Goal: Check status: Check status

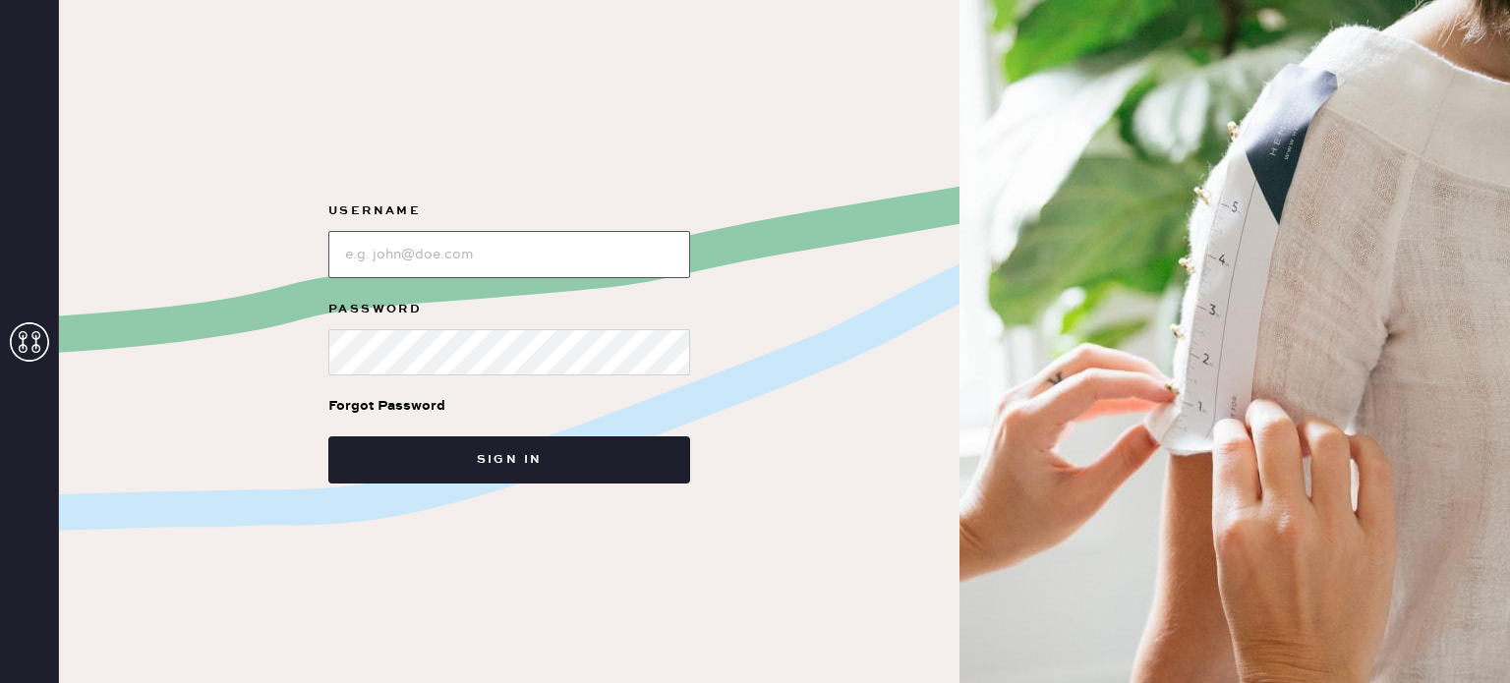
click at [434, 274] on input "loginName" at bounding box center [509, 254] width 362 height 47
type input "[EMAIL_ADDRESS][DOMAIN_NAME]"
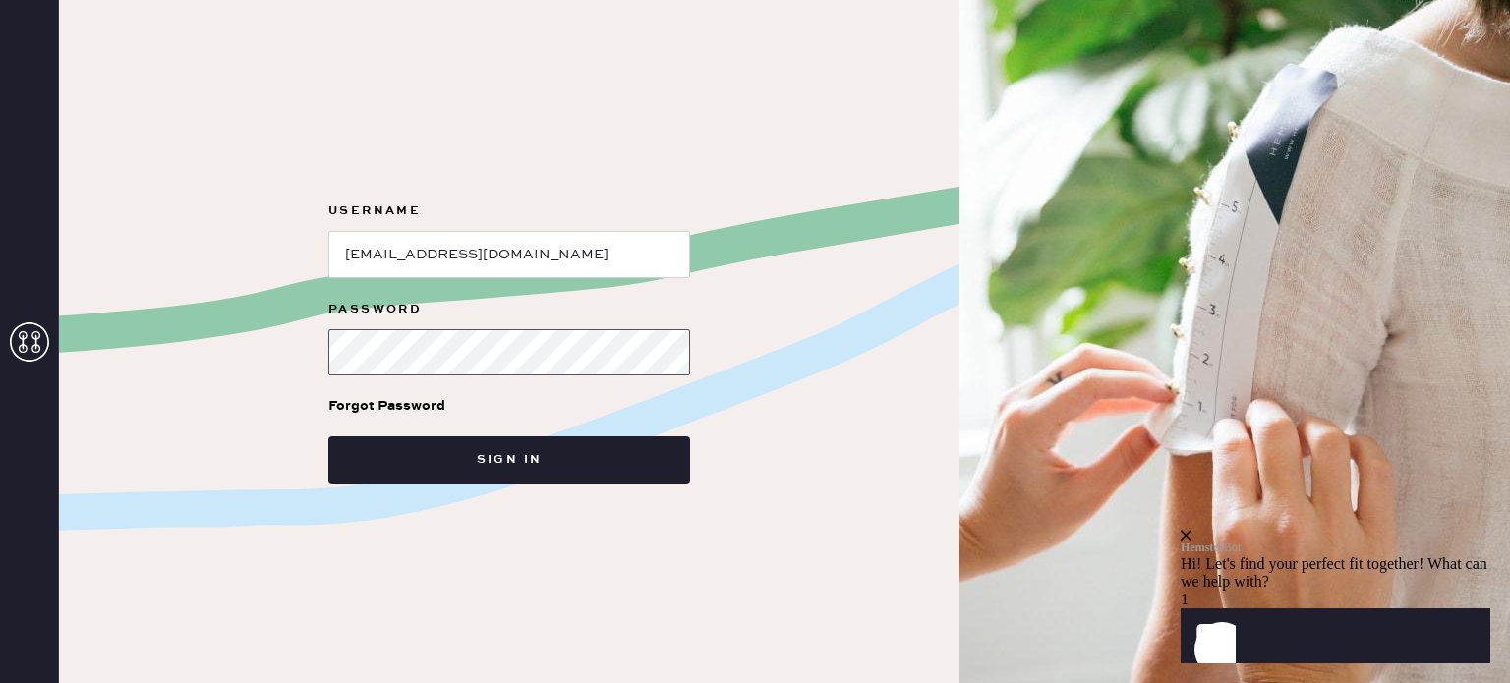
click at [328, 437] on button "Sign in" at bounding box center [509, 460] width 362 height 47
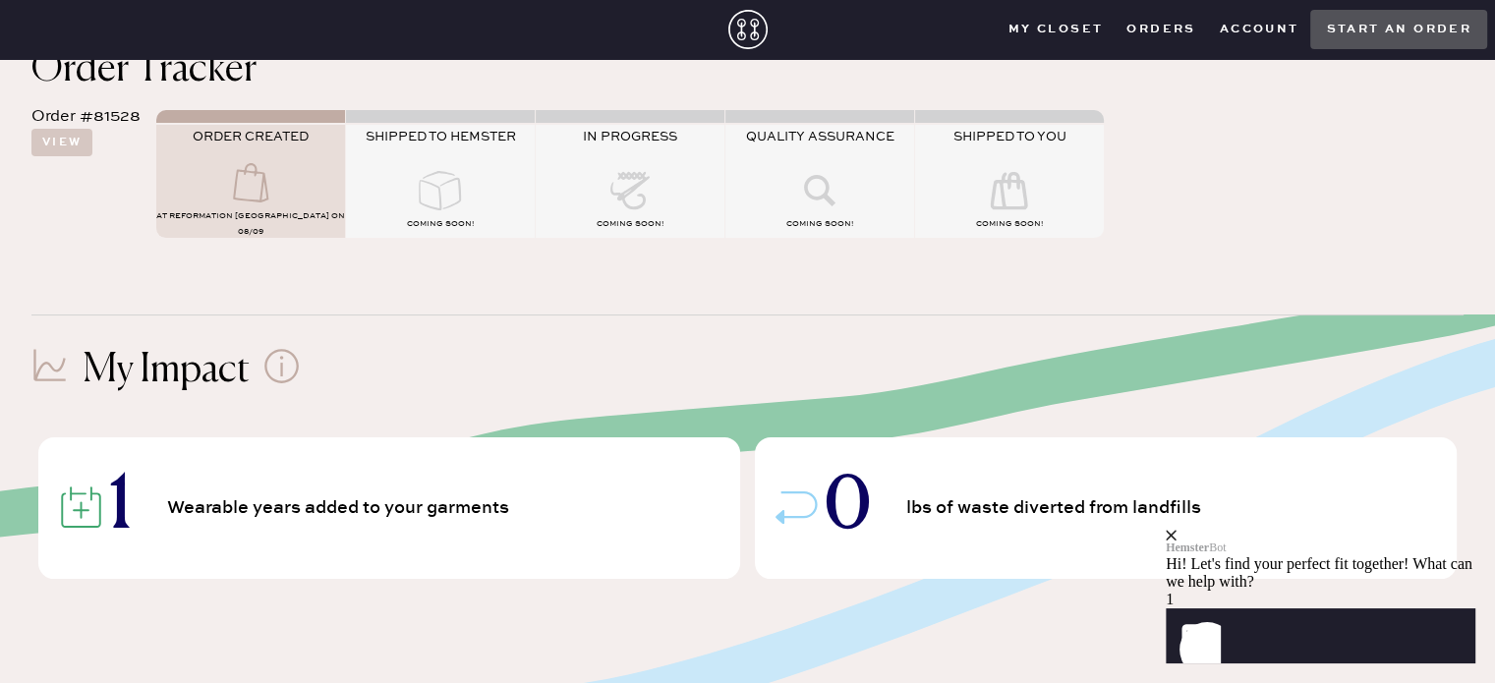
scroll to position [54, 0]
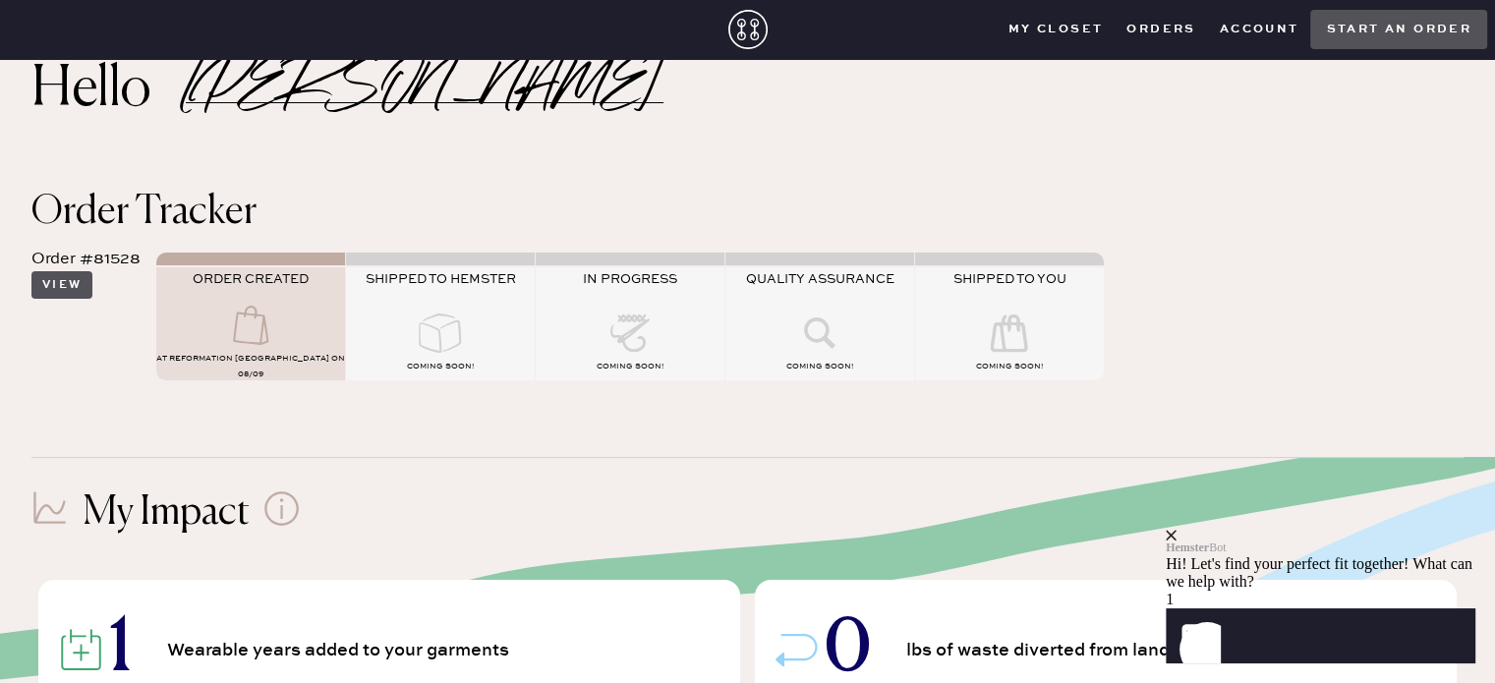
click at [52, 281] on button "View" at bounding box center [61, 285] width 61 height 28
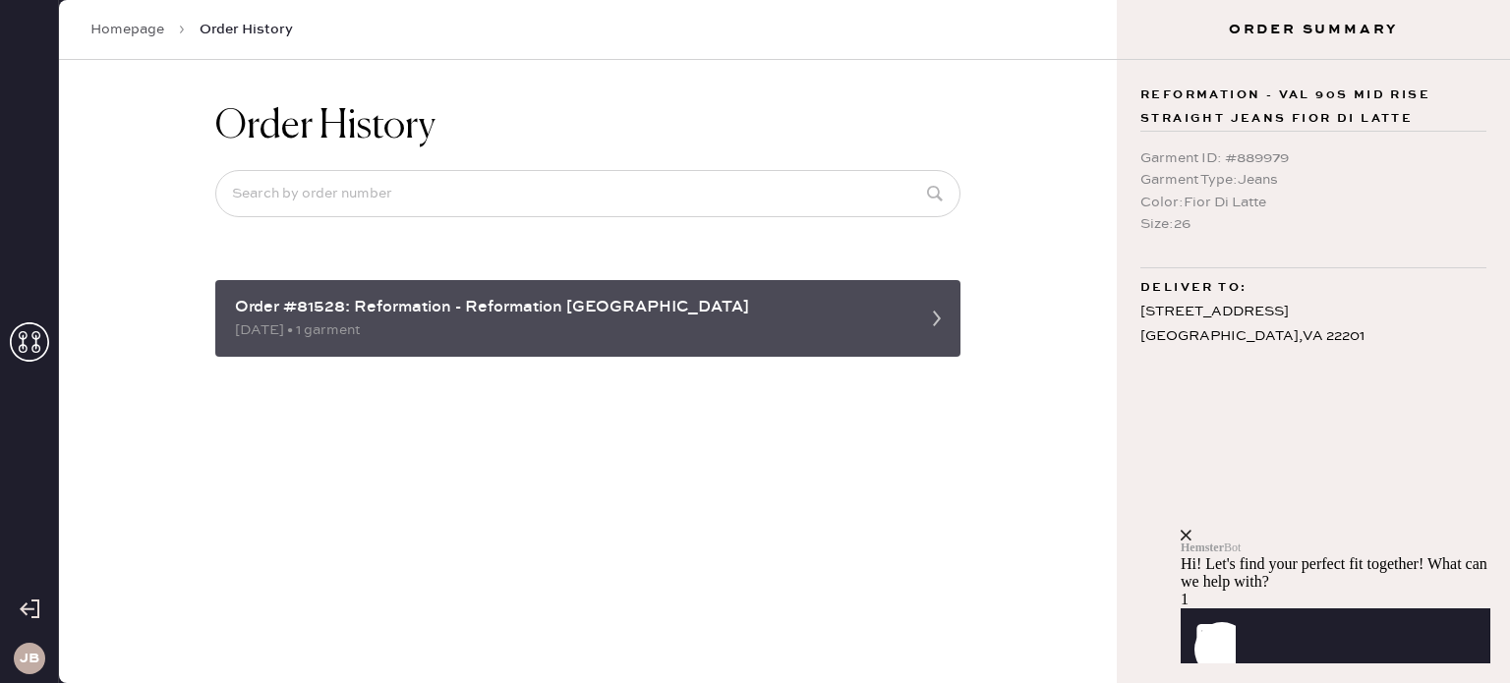
click at [553, 335] on div "[DATE] • 1 garment" at bounding box center [570, 331] width 671 height 22
click at [906, 321] on div "Order #81528: Reformation - Reformation [GEOGRAPHIC_DATA] [DATE] • 1 garment" at bounding box center [587, 318] width 745 height 77
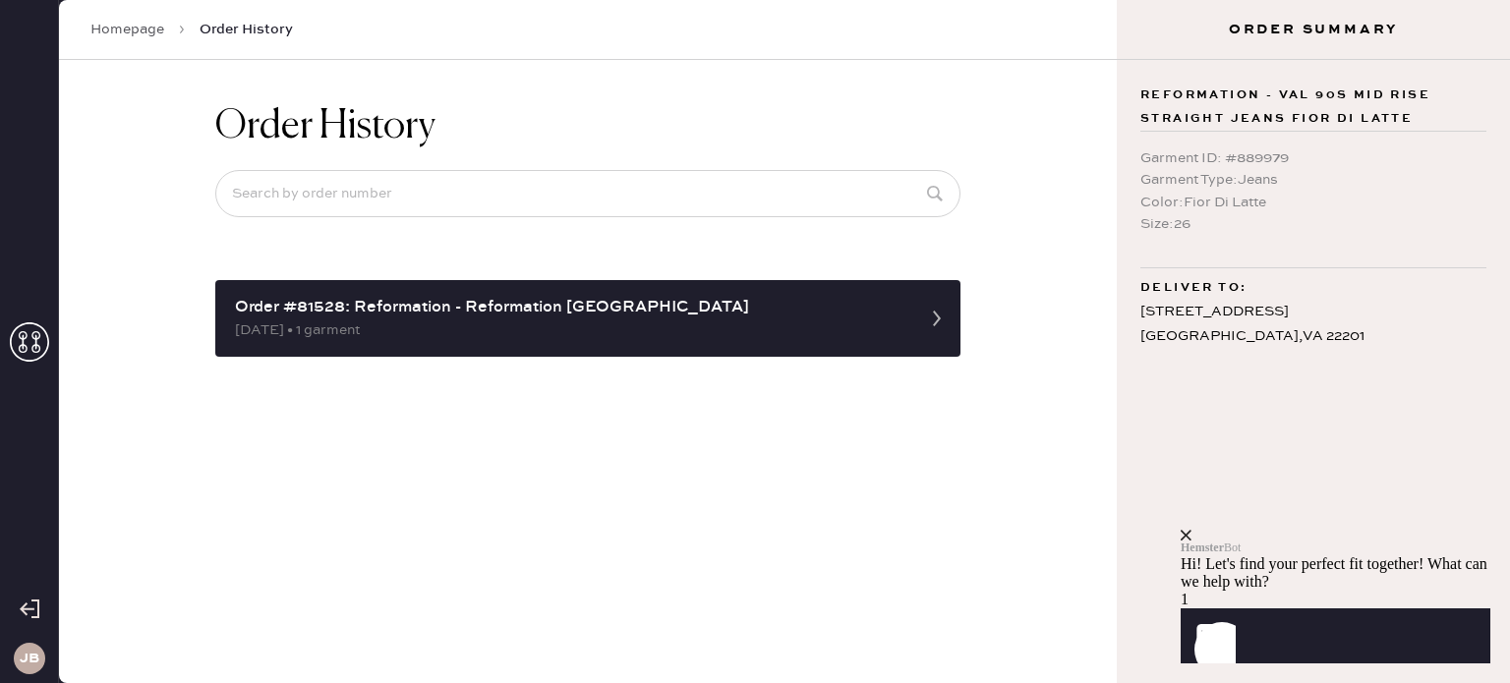
drag, startPoint x: 906, startPoint y: 321, endPoint x: 1096, endPoint y: 342, distance: 190.9
click at [1096, 342] on div "Order History Order #81528: Reformation - Reformation [GEOGRAPHIC_DATA] [DATE] …" at bounding box center [588, 371] width 1058 height 623
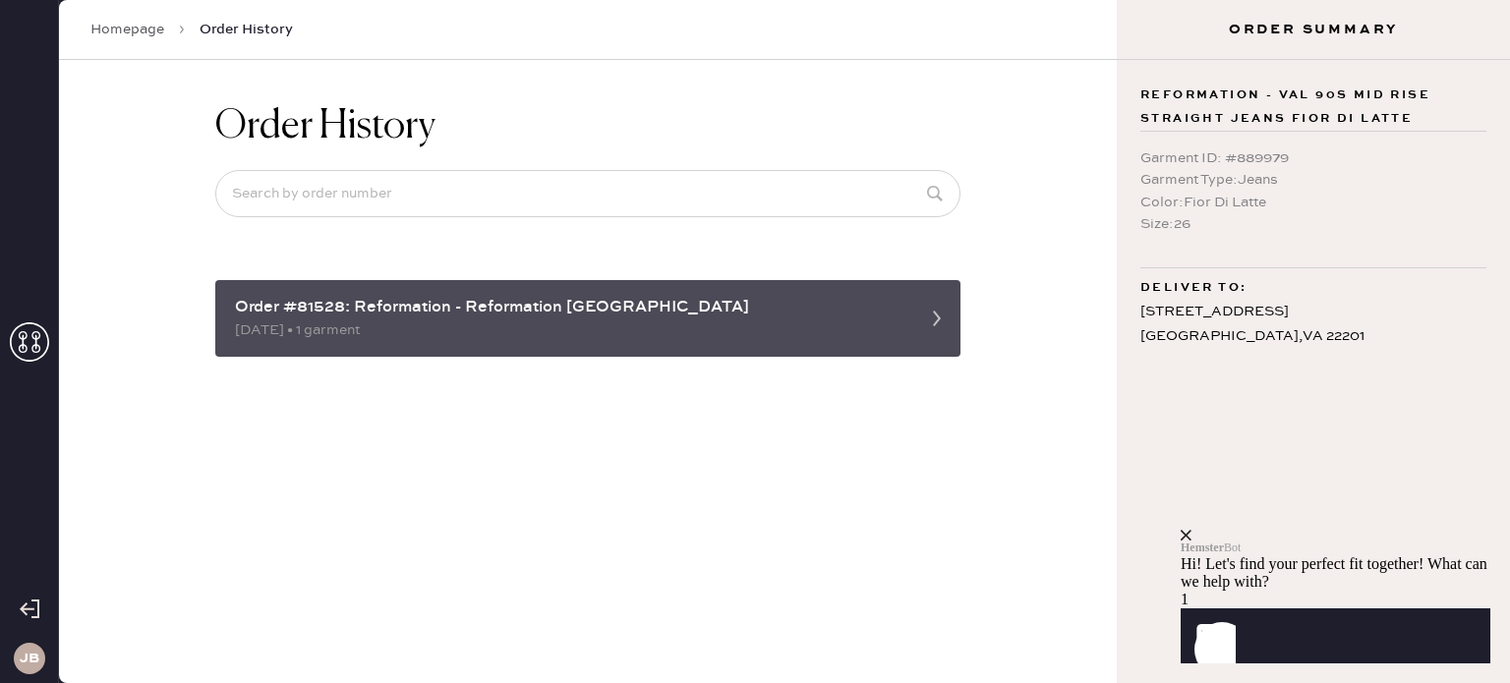
click at [791, 324] on div "[DATE] • 1 garment" at bounding box center [570, 331] width 671 height 22
click at [935, 314] on use at bounding box center [937, 319] width 8 height 16
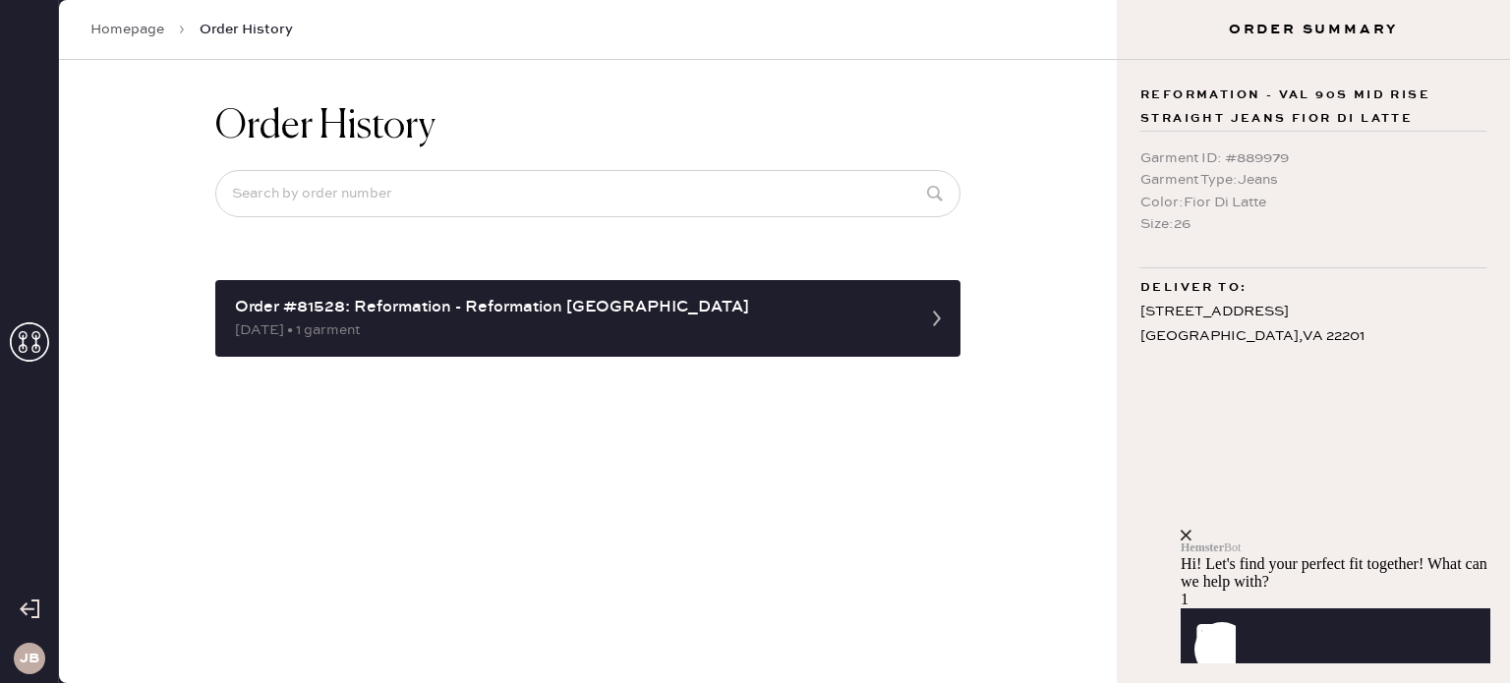
click at [1467, 530] on div "close" at bounding box center [1336, 535] width 310 height 11
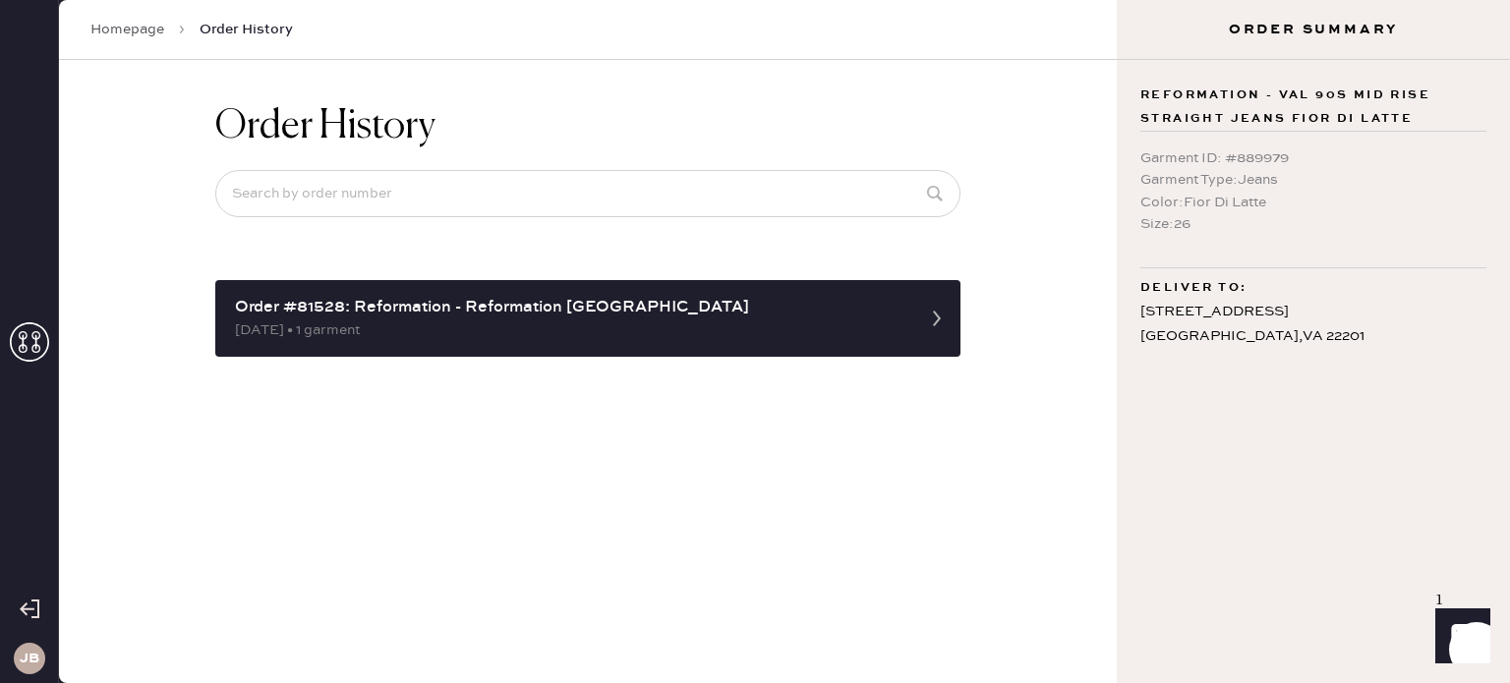
click at [1455, 635] on icon "Show" at bounding box center [1462, 636] width 23 height 24
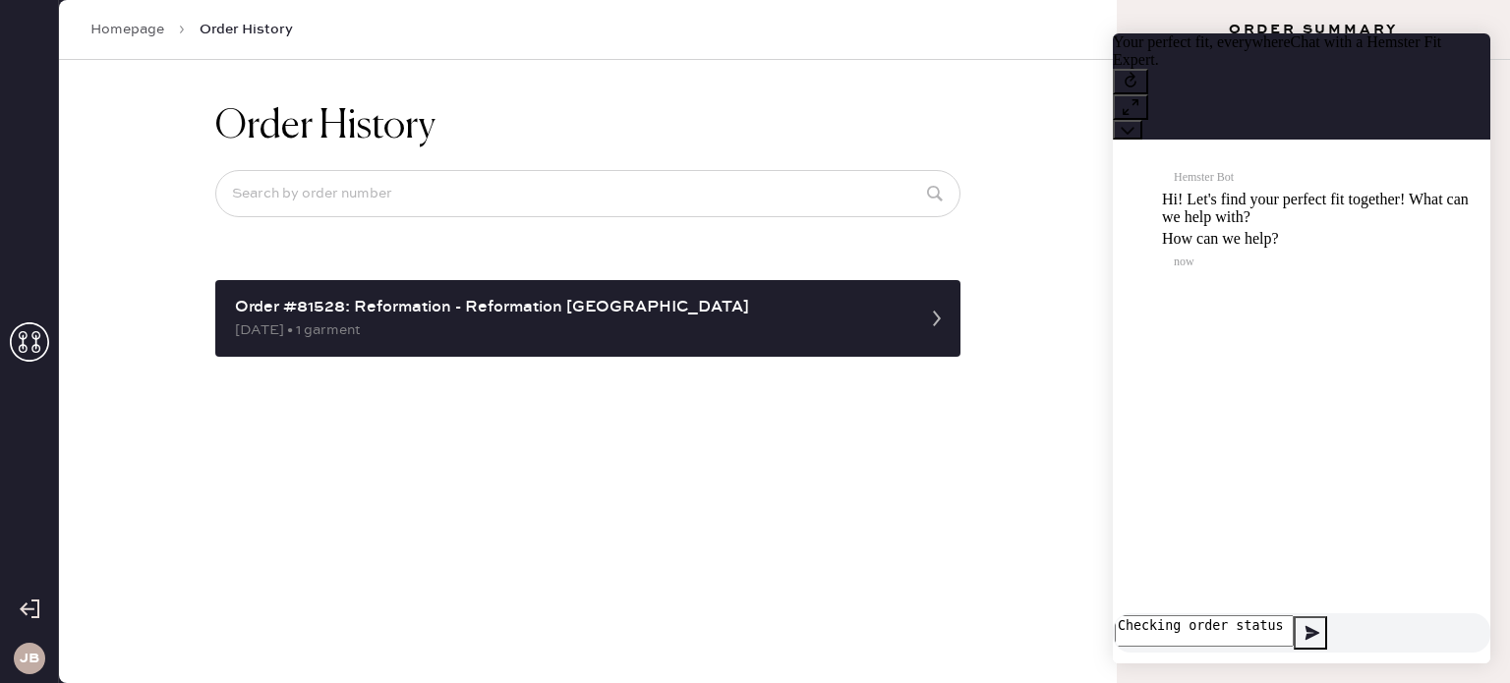
type textarea "Checking order status"
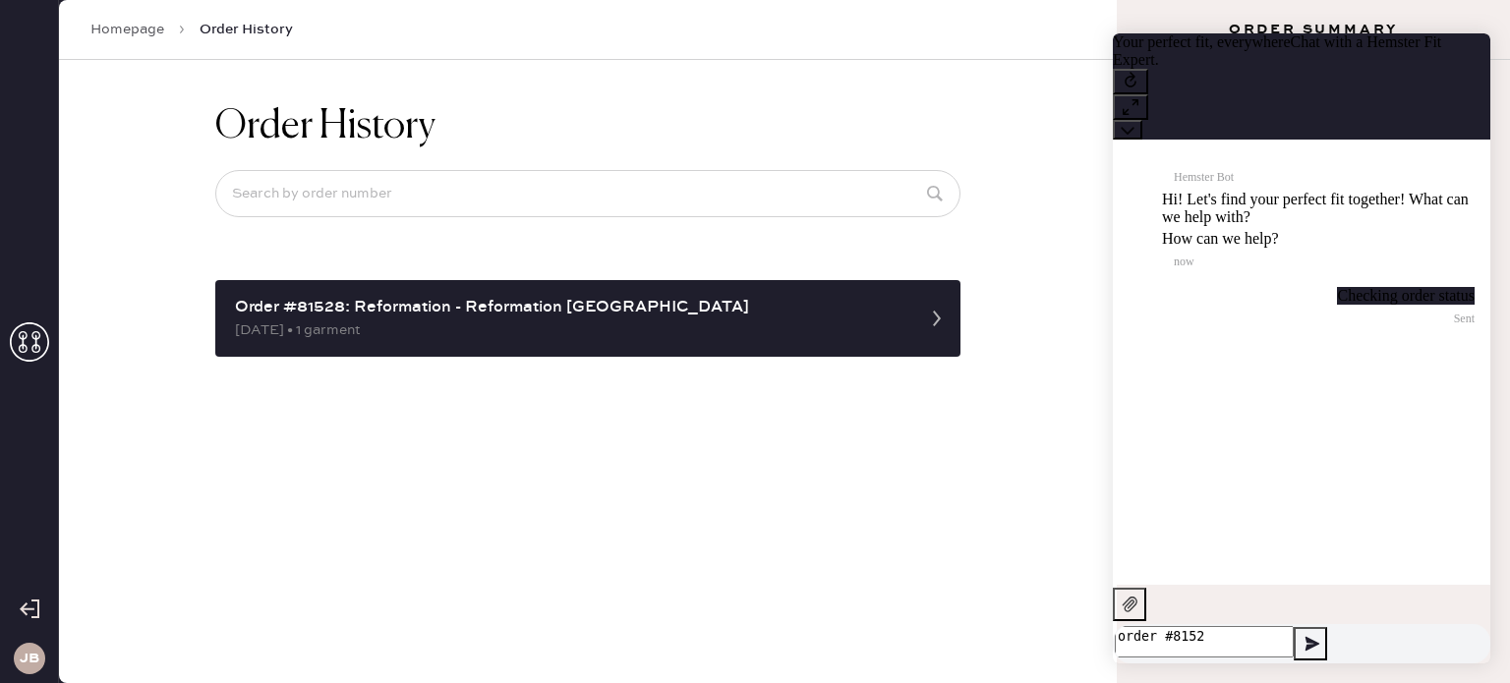
type textarea "order #81528"
click at [1142, 120] on button at bounding box center [1127, 130] width 29 height 20
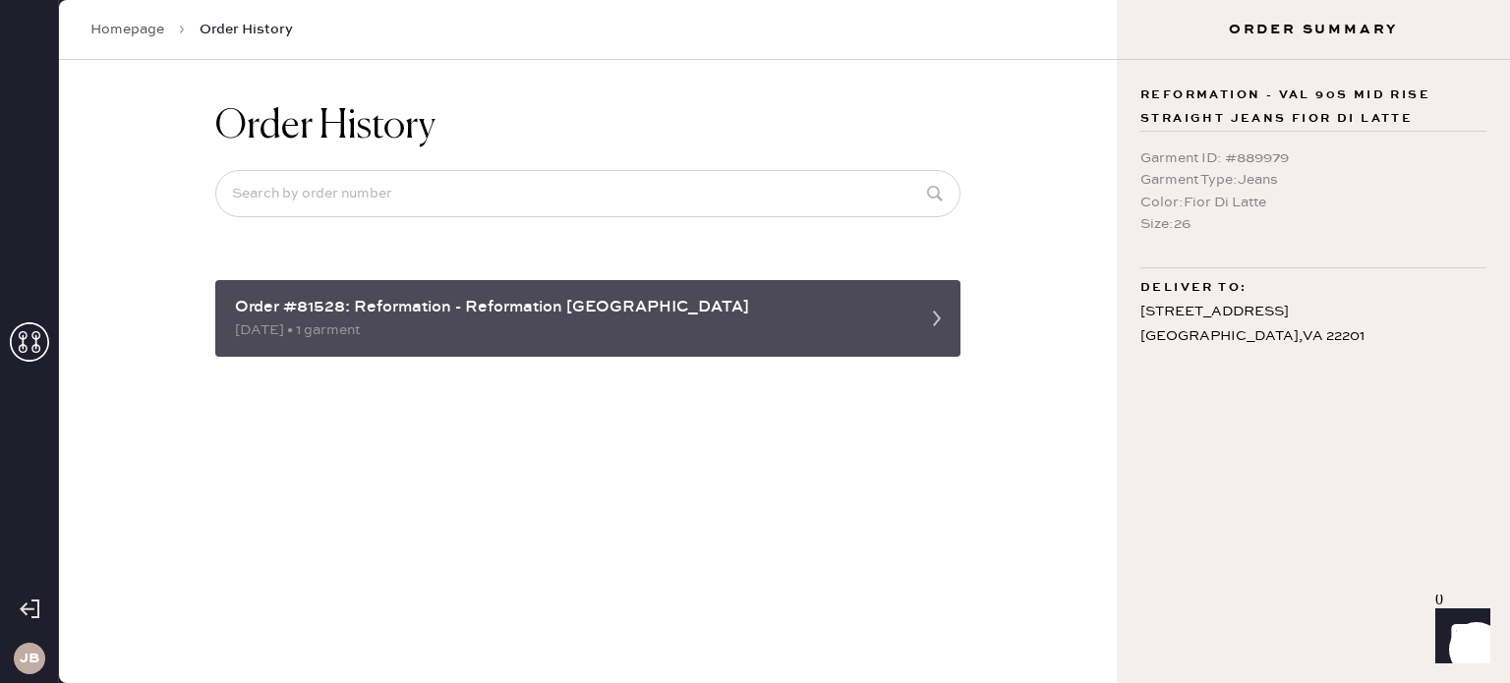
click at [672, 333] on div "[DATE] • 1 garment" at bounding box center [570, 331] width 671 height 22
click at [325, 330] on div "[DATE] • 1 garment" at bounding box center [570, 331] width 671 height 22
click at [940, 317] on use at bounding box center [937, 319] width 8 height 16
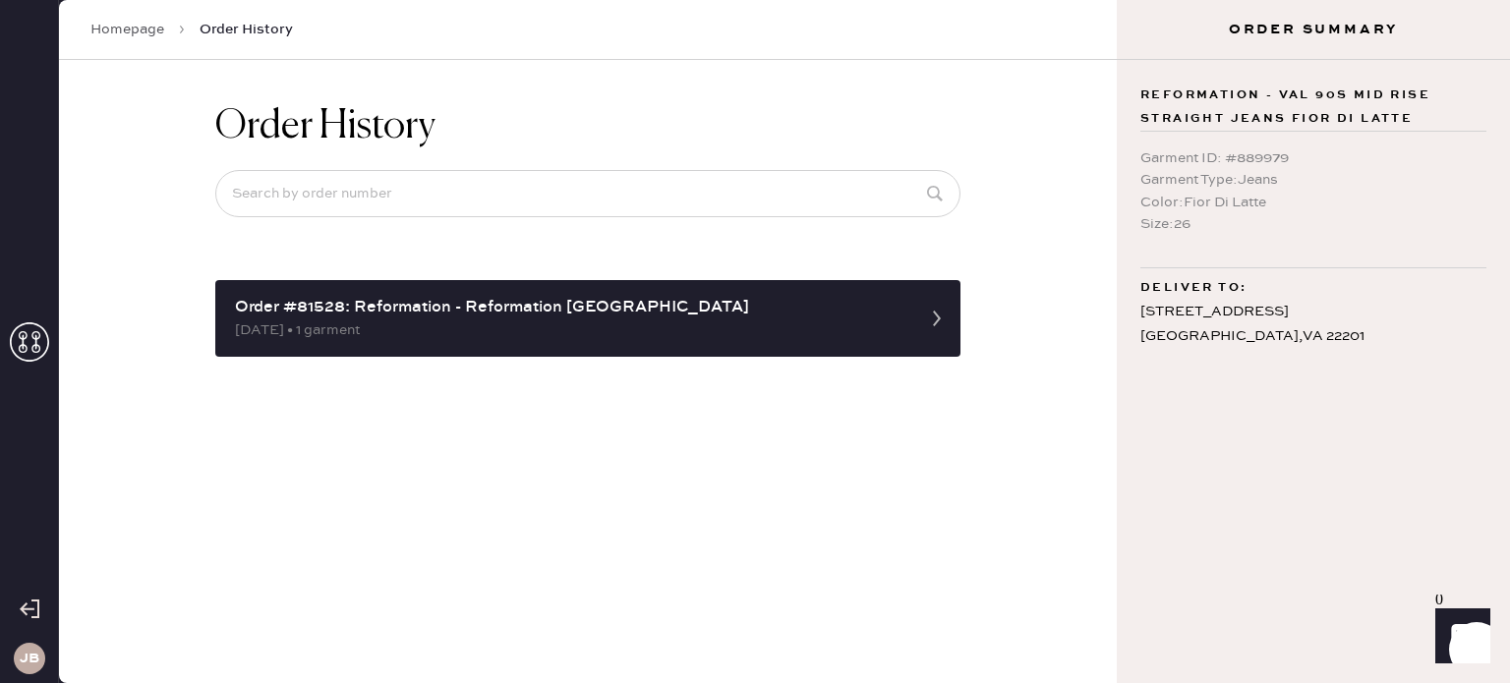
drag, startPoint x: 900, startPoint y: 319, endPoint x: 621, endPoint y: 383, distance: 285.7
click at [742, 365] on div "Order History Order #81528: Reformation - Reformation [GEOGRAPHIC_DATA] [DATE] …" at bounding box center [588, 230] width 777 height 340
click at [271, 193] on input at bounding box center [587, 193] width 745 height 47
click at [181, 236] on div "Order History Order #81528: Reformation - Reformation [GEOGRAPHIC_DATA] [DATE] …" at bounding box center [588, 371] width 1058 height 623
click at [275, 204] on input at bounding box center [587, 193] width 745 height 47
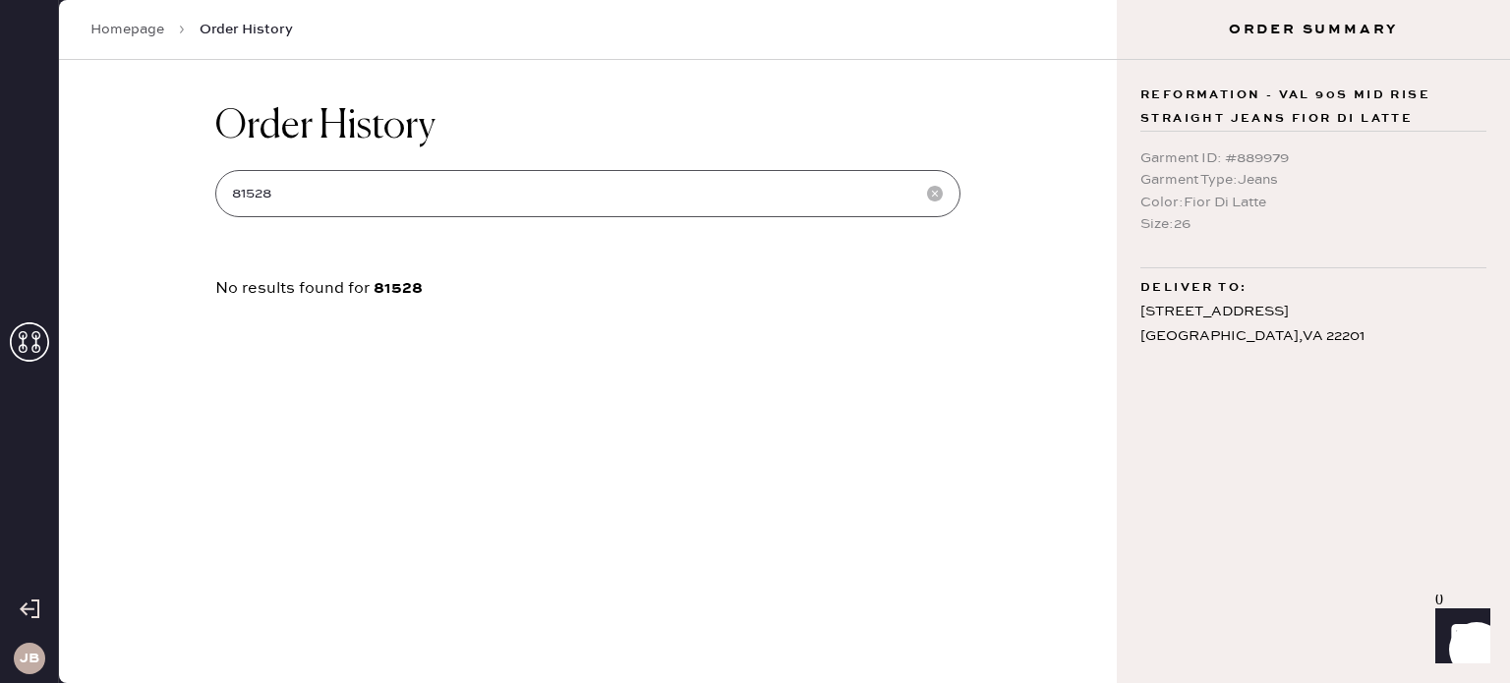
type input "81528"
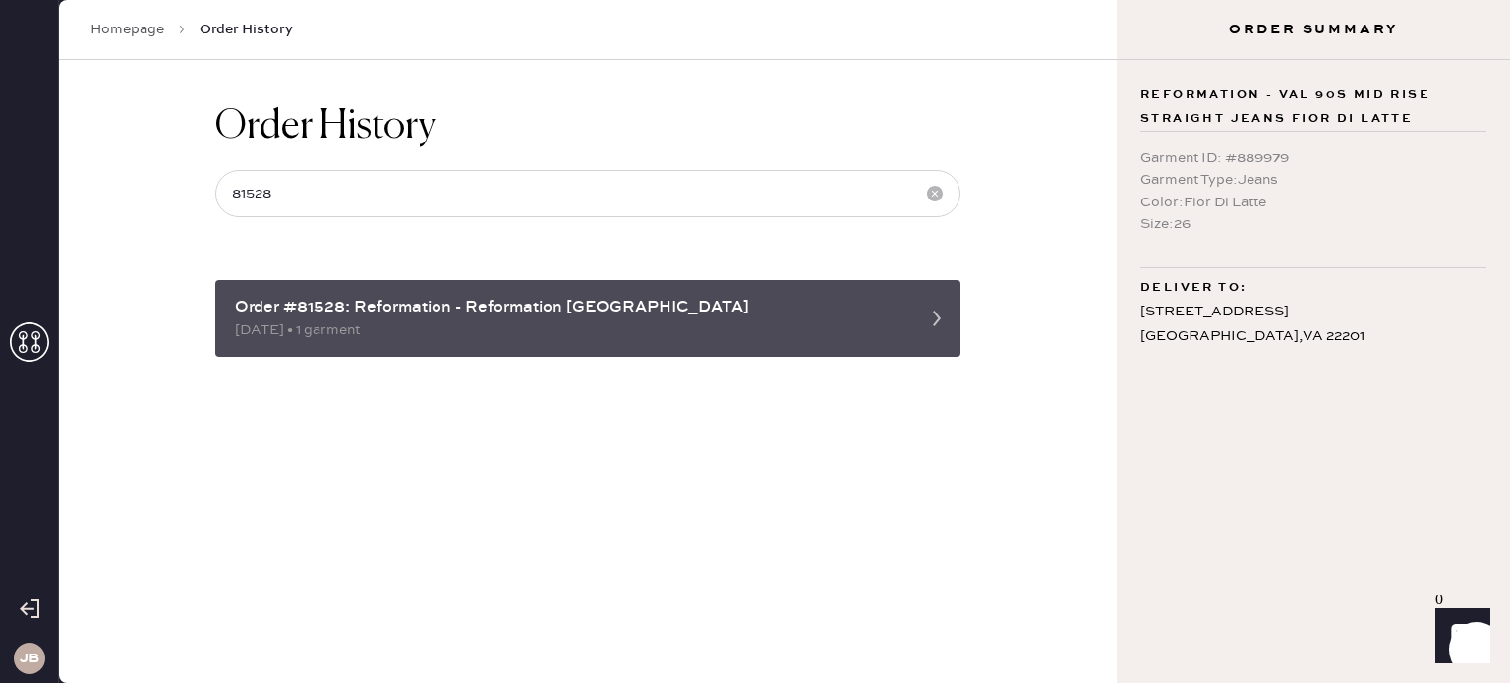
click at [317, 290] on div "Order #81528: Reformation - Reformation [GEOGRAPHIC_DATA] [DATE] • 1 garment" at bounding box center [587, 318] width 745 height 77
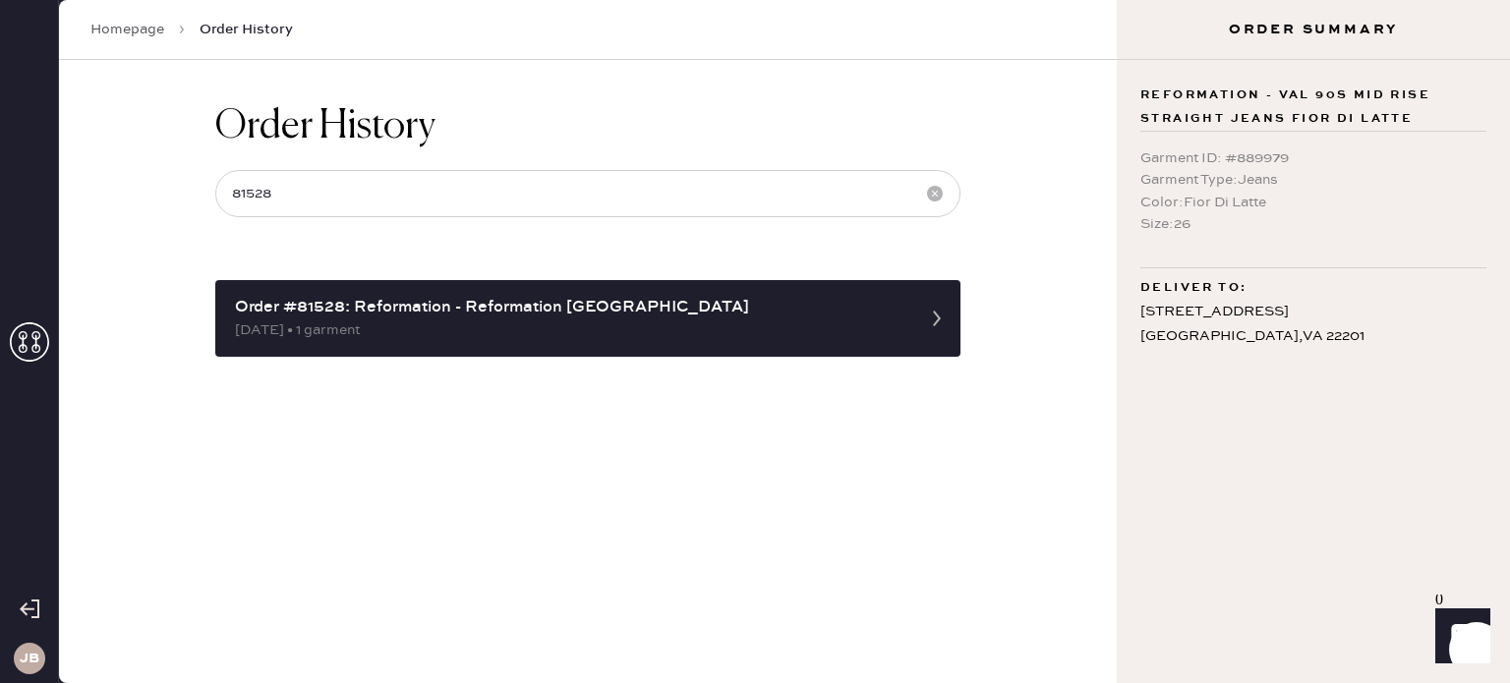
click at [159, 22] on link "Homepage" at bounding box center [127, 30] width 74 height 20
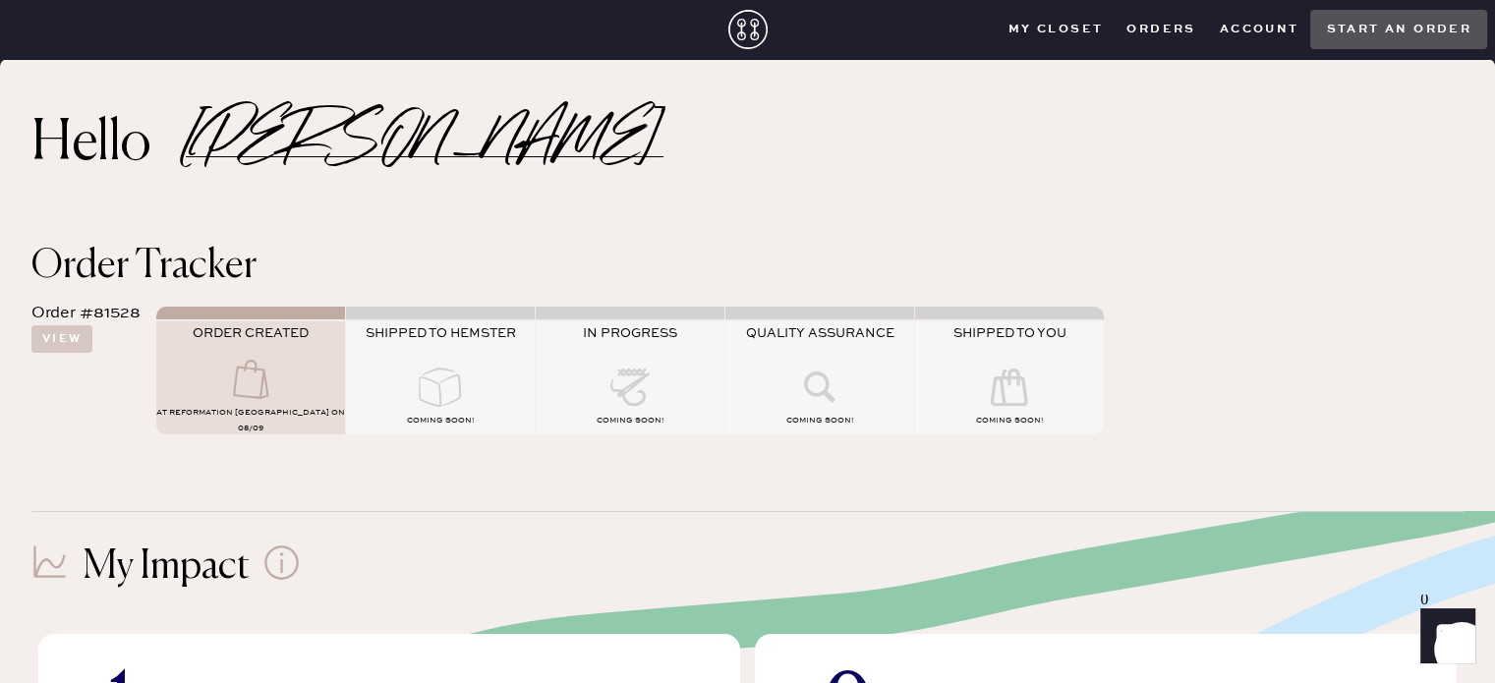
click at [1163, 26] on button "Orders" at bounding box center [1161, 29] width 92 height 29
